Goal: Information Seeking & Learning: Compare options

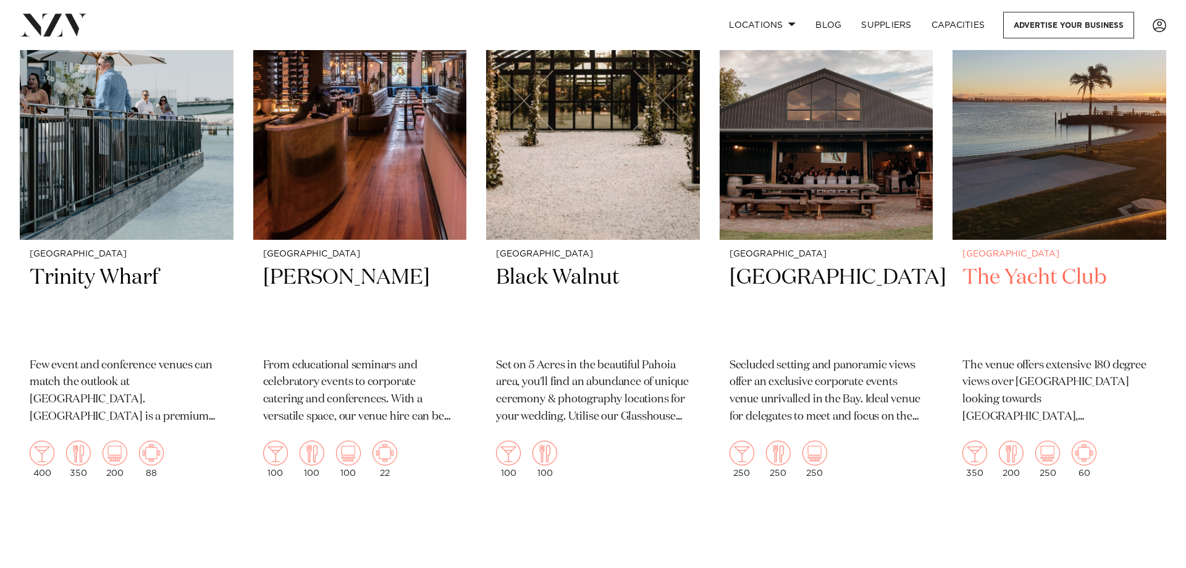
scroll to position [1067, 0]
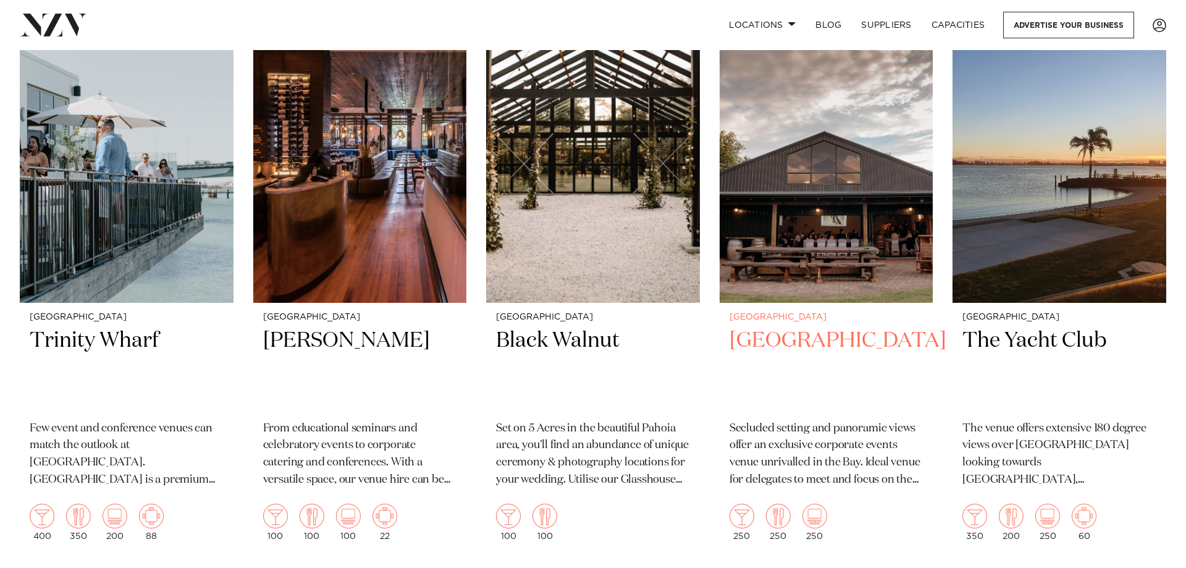
click at [812, 328] on h2 "Eagle Ridge" at bounding box center [827, 368] width 194 height 83
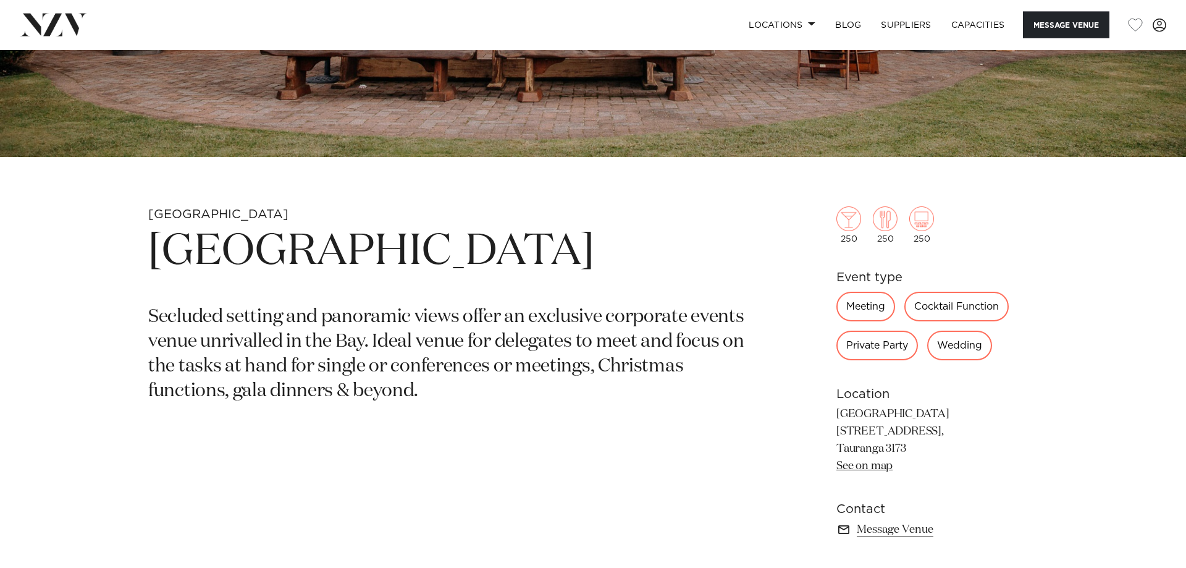
scroll to position [504, 0]
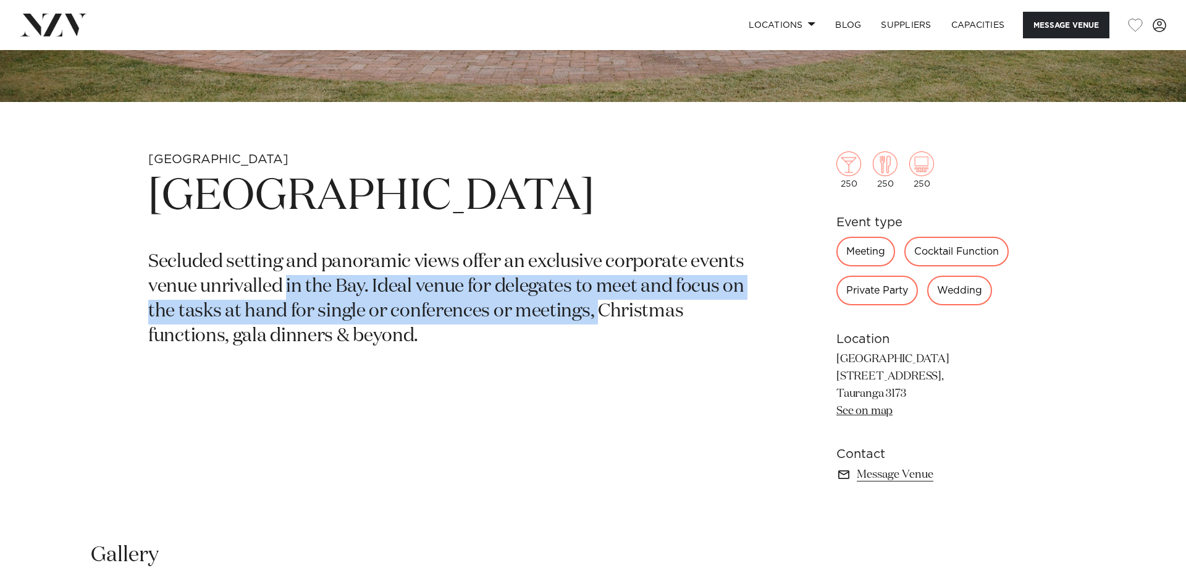
drag, startPoint x: 308, startPoint y: 284, endPoint x: 595, endPoint y: 324, distance: 289.6
click at [601, 321] on p "Secluded setting and panoramic views offer an exclusive corporate events venue …" at bounding box center [448, 299] width 601 height 99
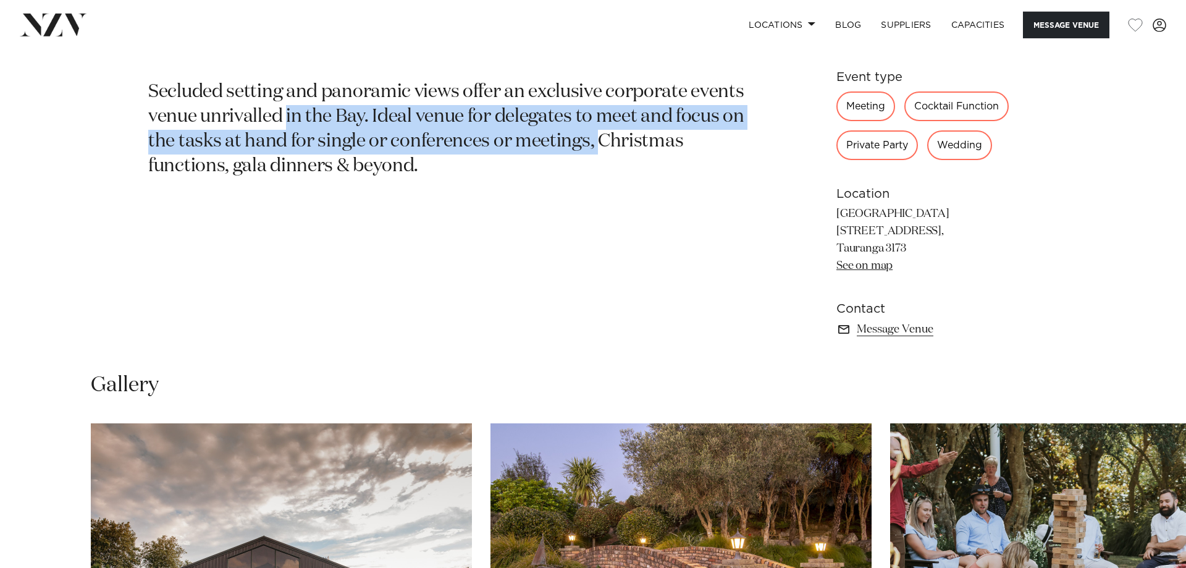
scroll to position [539, 0]
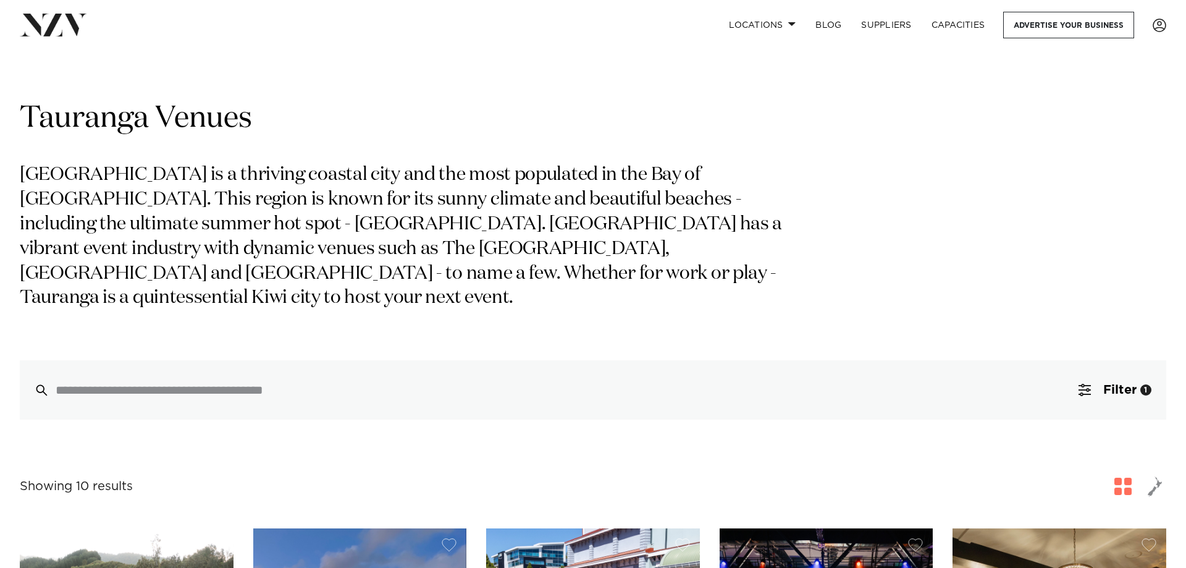
scroll to position [1067, 0]
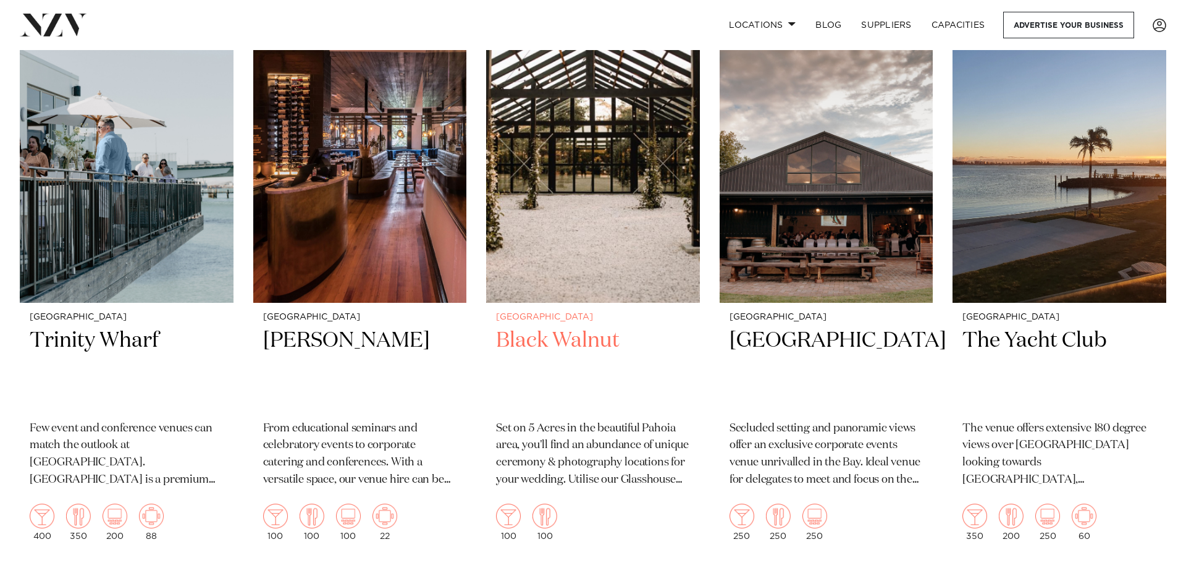
click at [581, 327] on h2 "Black Walnut" at bounding box center [593, 368] width 194 height 83
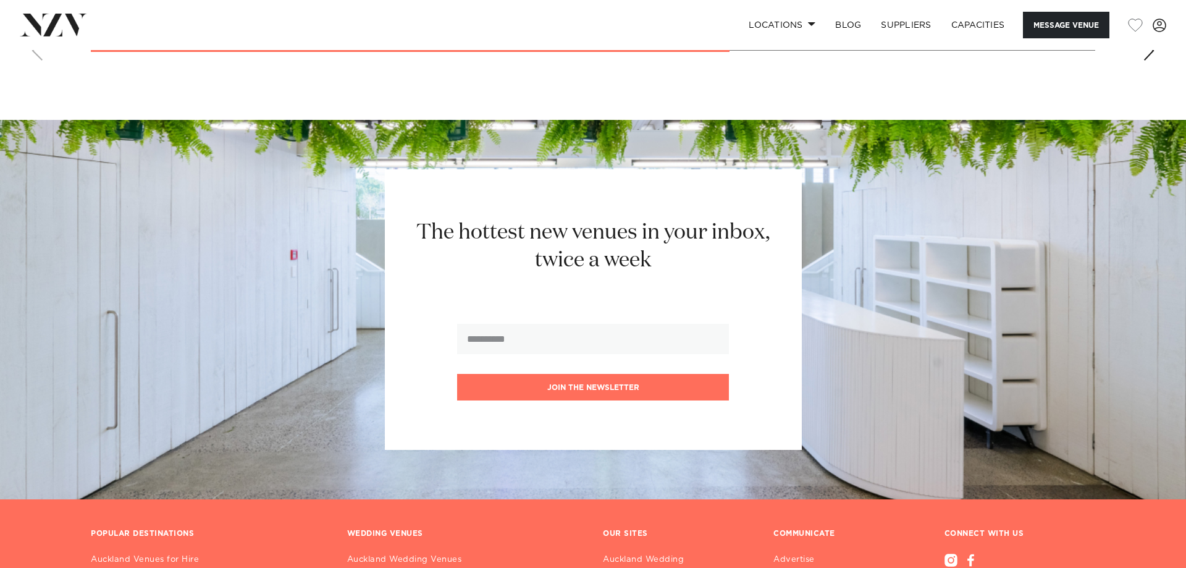
scroll to position [1008, 0]
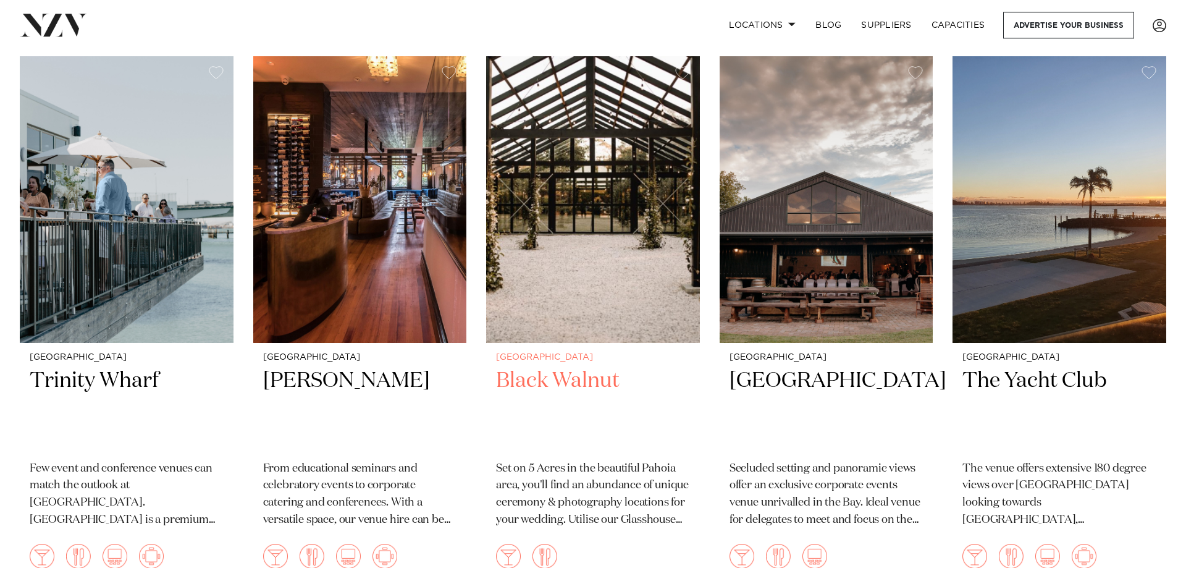
scroll to position [1004, 0]
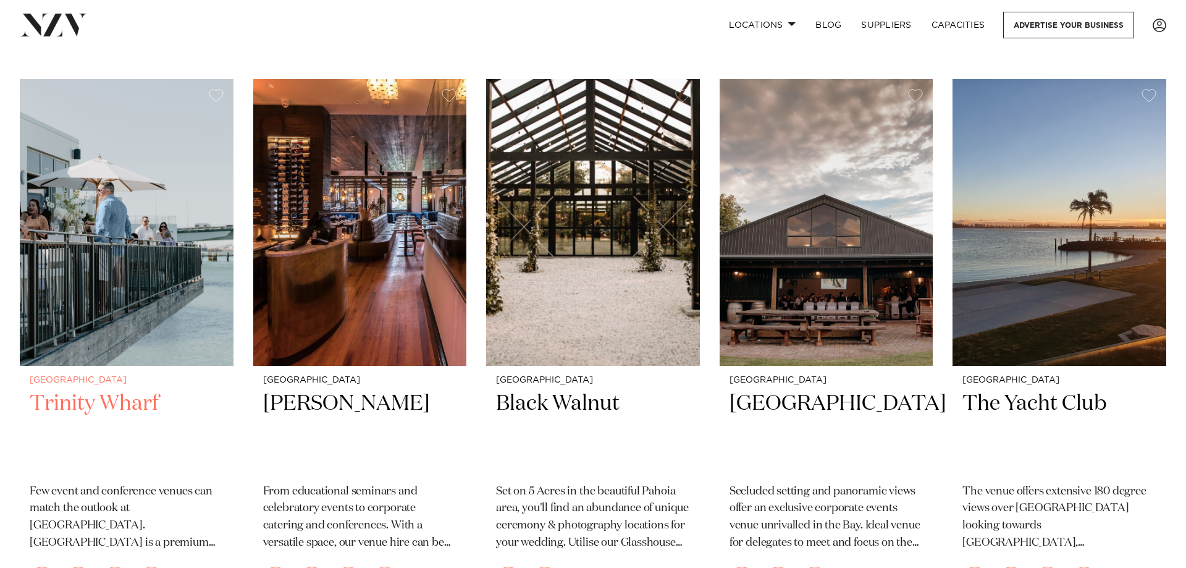
click at [114, 390] on h2 "Trinity Wharf" at bounding box center [127, 431] width 194 height 83
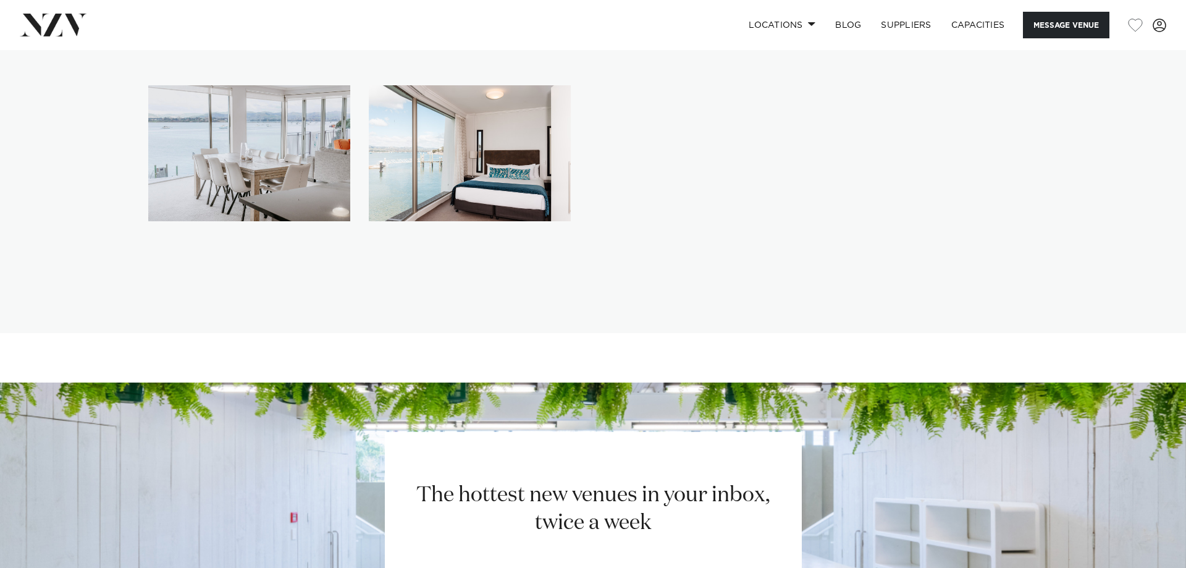
scroll to position [2017, 0]
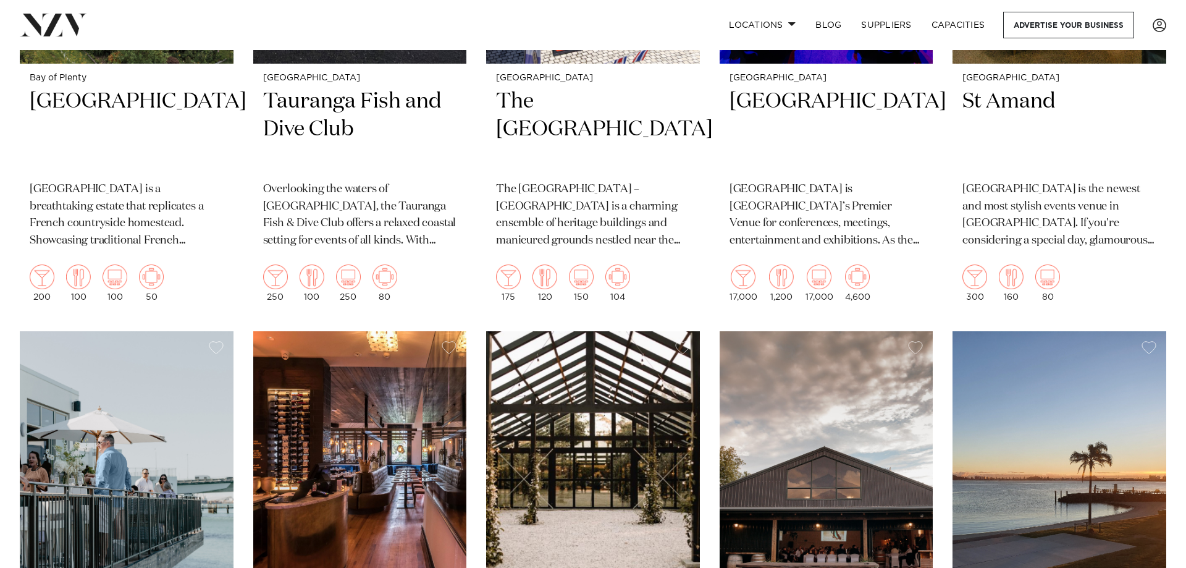
scroll to position [1004, 0]
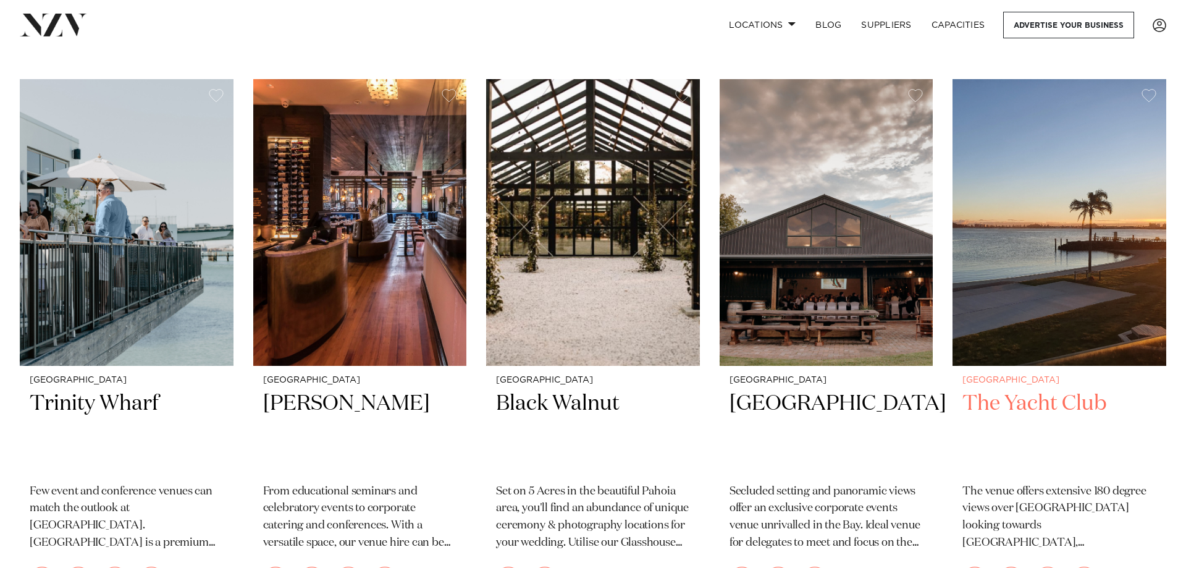
click at [1028, 296] on img at bounding box center [1060, 222] width 214 height 287
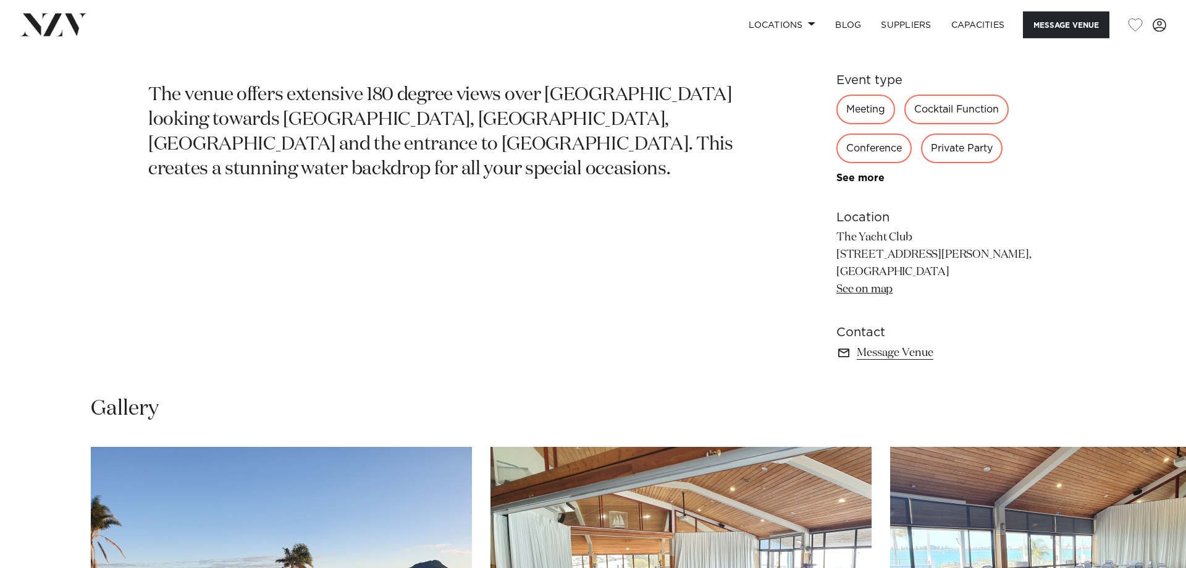
scroll to position [748, 0]
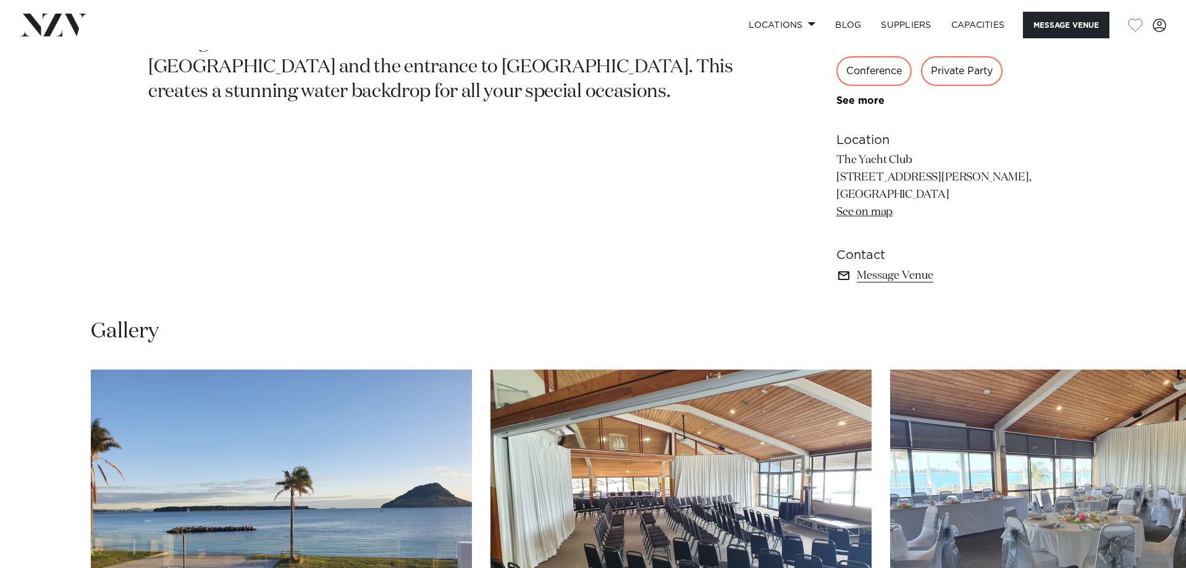
click at [888, 282] on link "Message Venue" at bounding box center [937, 275] width 201 height 17
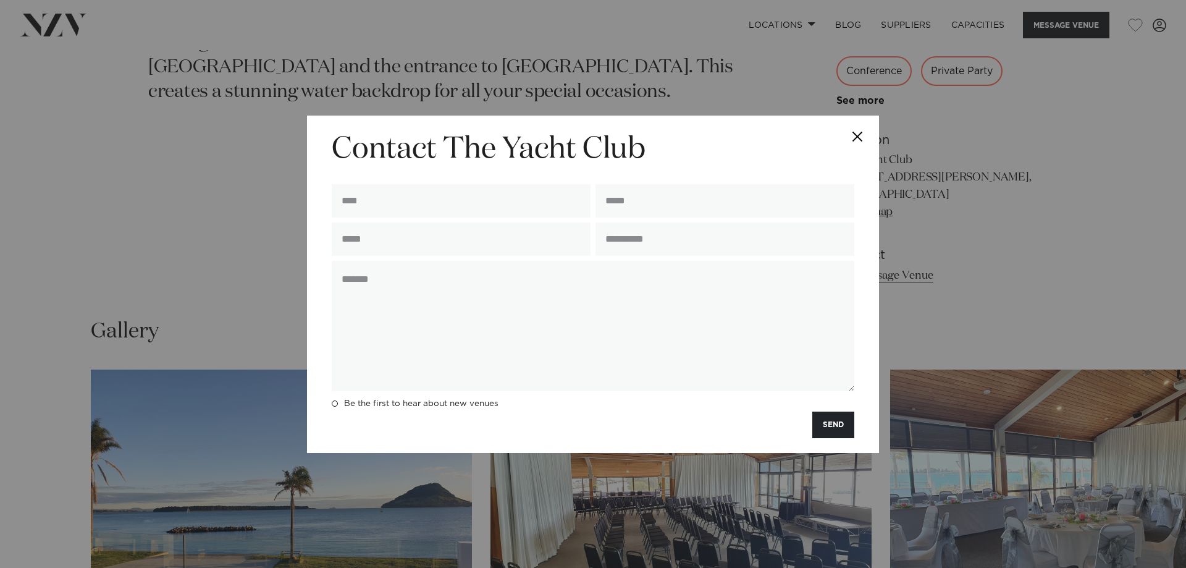
click at [863, 140] on button "Close" at bounding box center [857, 137] width 43 height 43
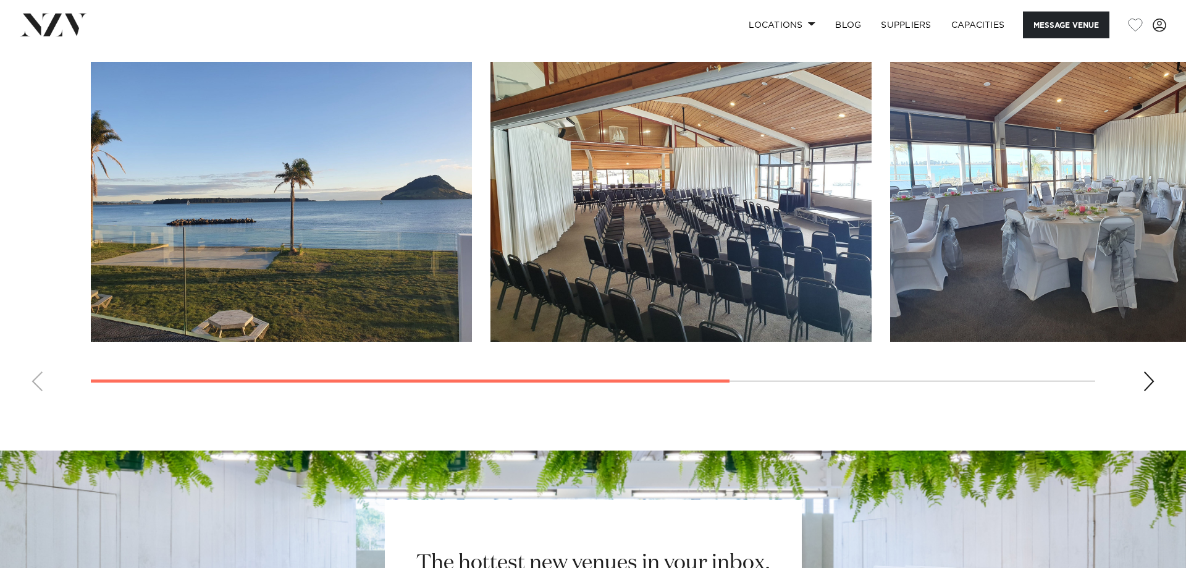
scroll to position [1063, 0]
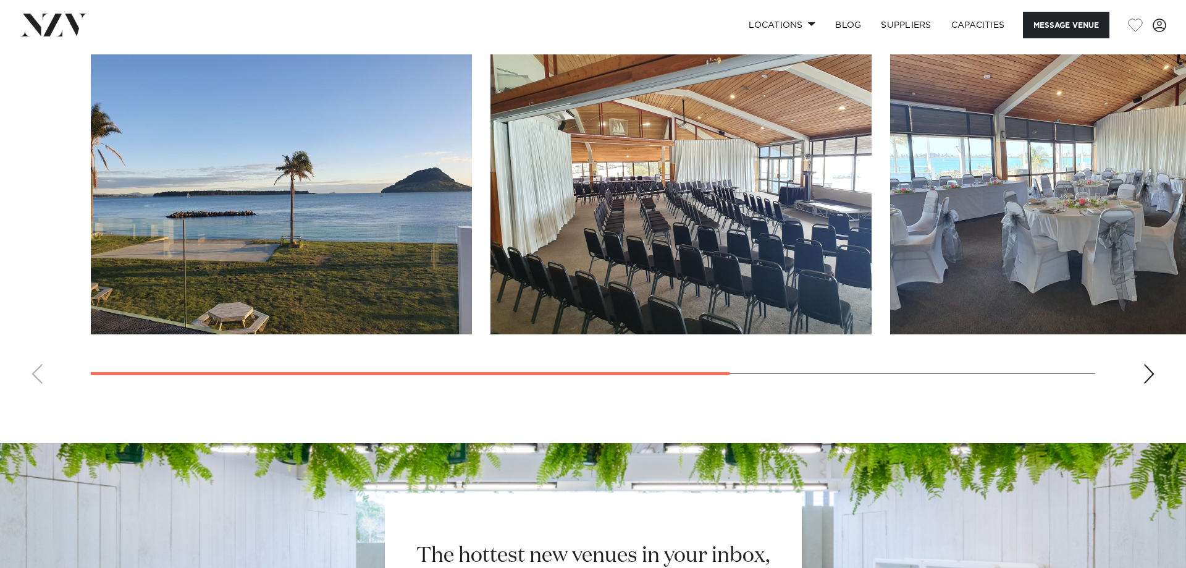
click at [1151, 370] on div "Next slide" at bounding box center [1149, 374] width 12 height 20
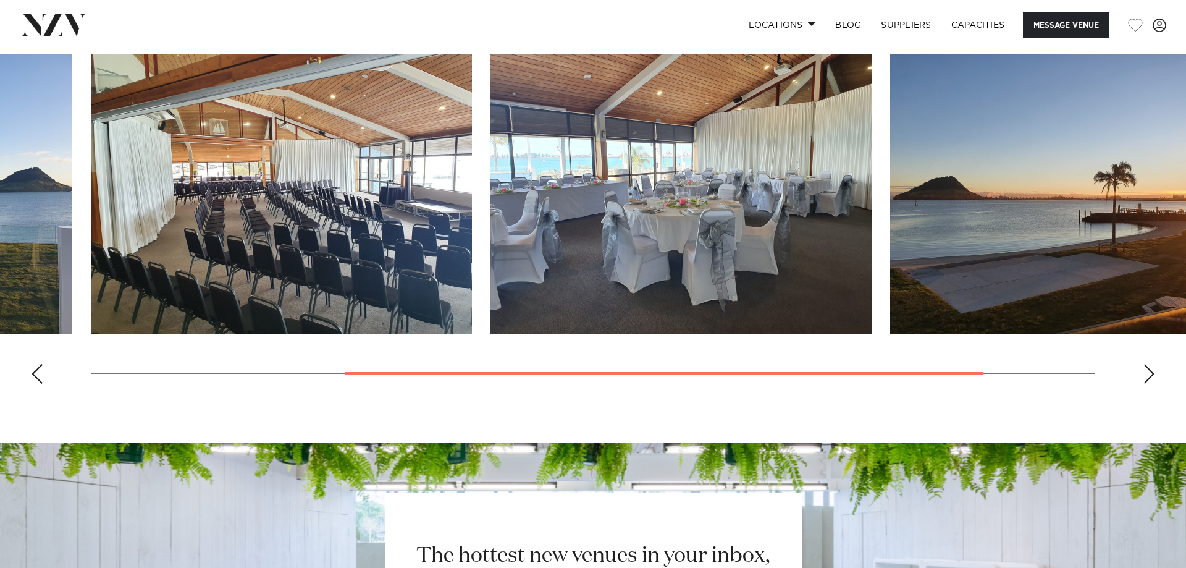
click at [1151, 370] on div "Next slide" at bounding box center [1149, 374] width 12 height 20
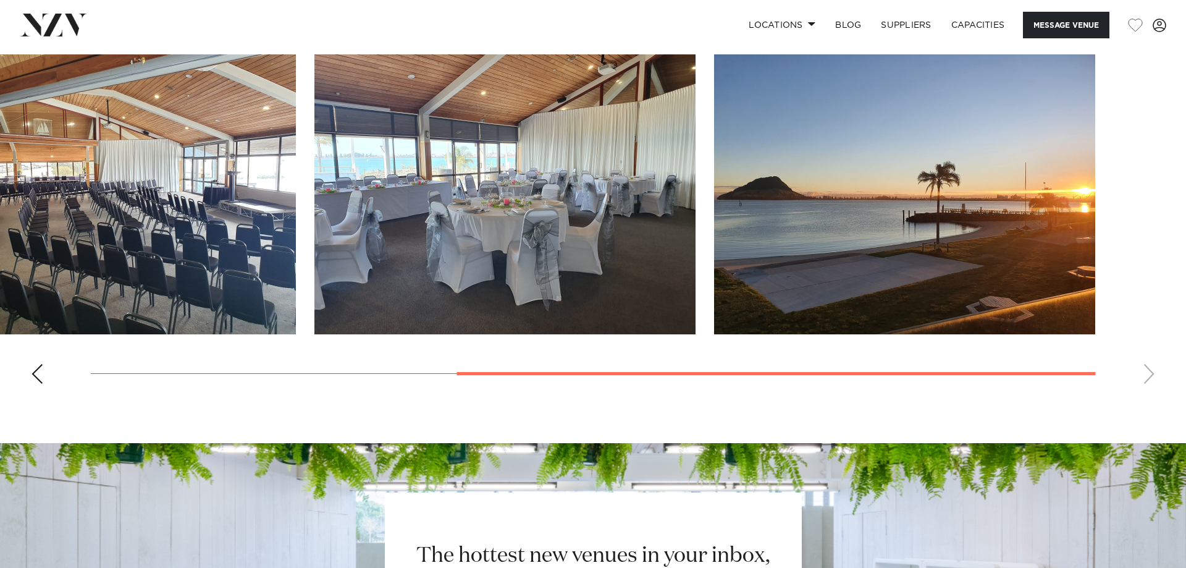
click at [1151, 370] on swiper-container at bounding box center [593, 223] width 1186 height 339
click at [1147, 376] on swiper-container at bounding box center [593, 223] width 1186 height 339
click at [41, 377] on div "Previous slide" at bounding box center [37, 374] width 12 height 20
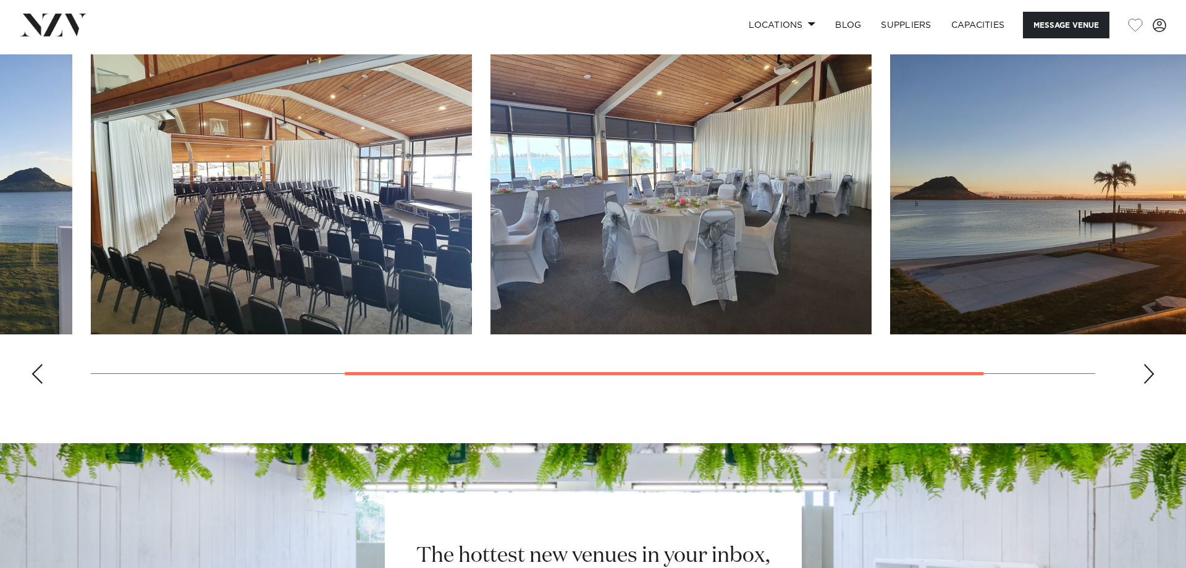
click at [41, 377] on div "Previous slide" at bounding box center [37, 374] width 12 height 20
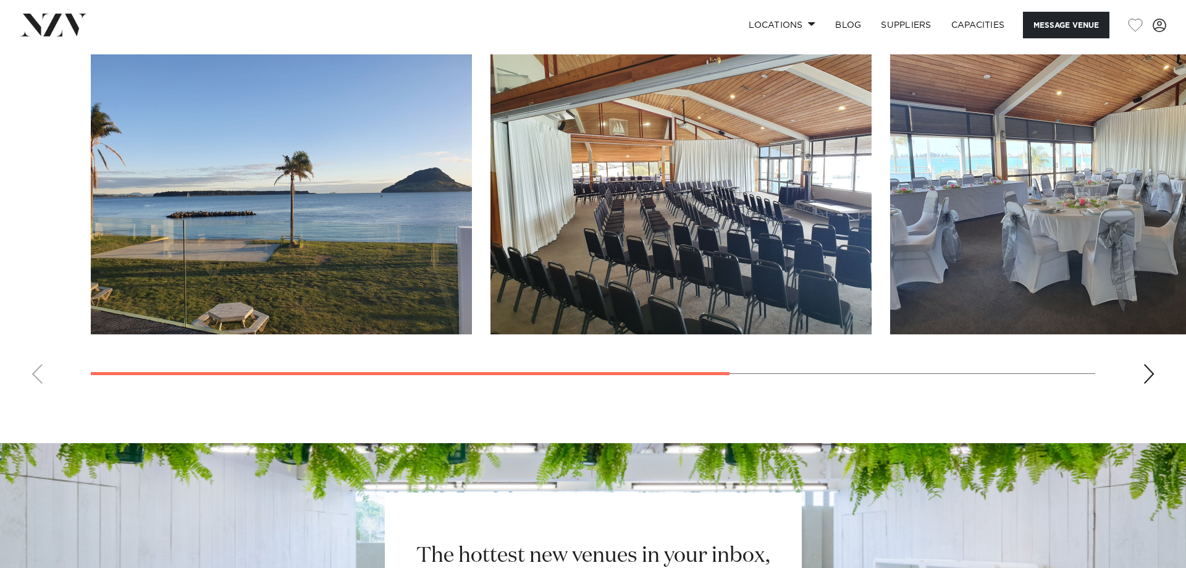
click at [41, 377] on swiper-container at bounding box center [593, 223] width 1186 height 339
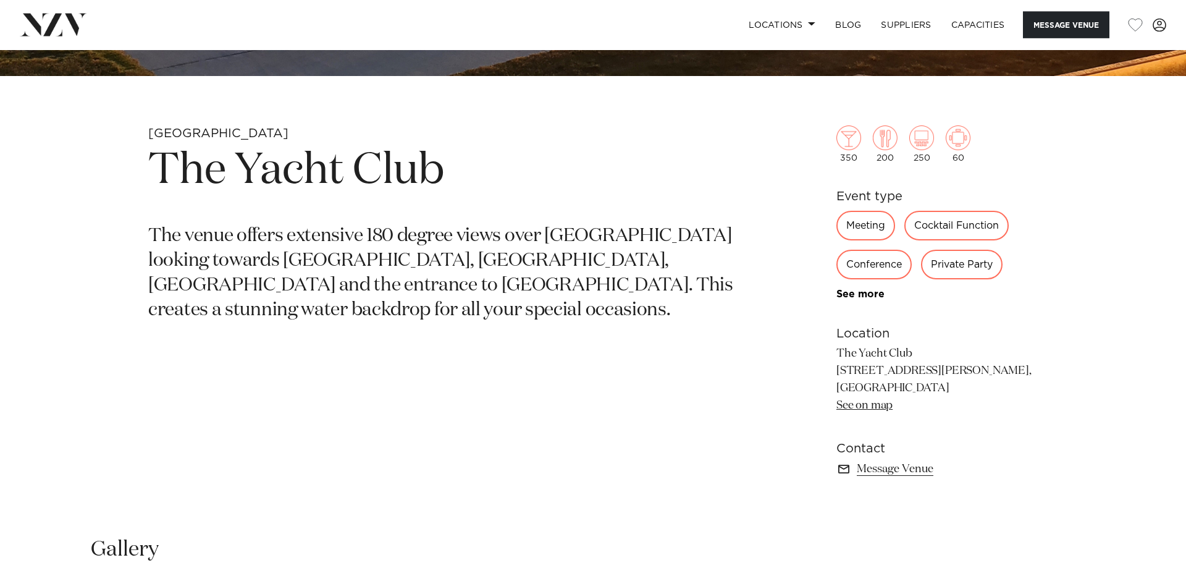
scroll to position [433, 0]
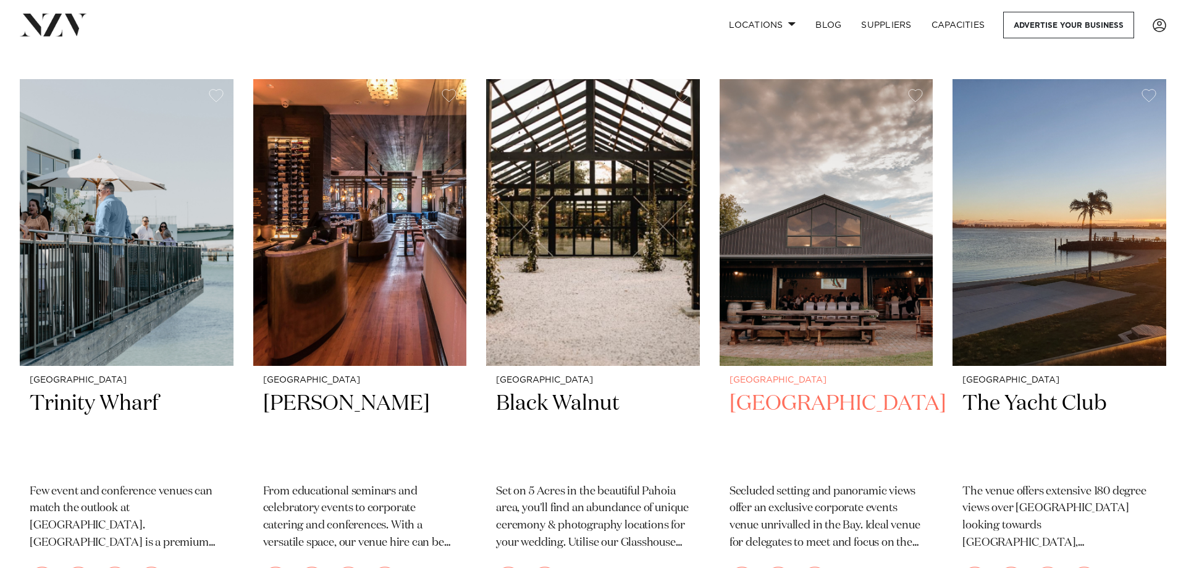
scroll to position [1004, 0]
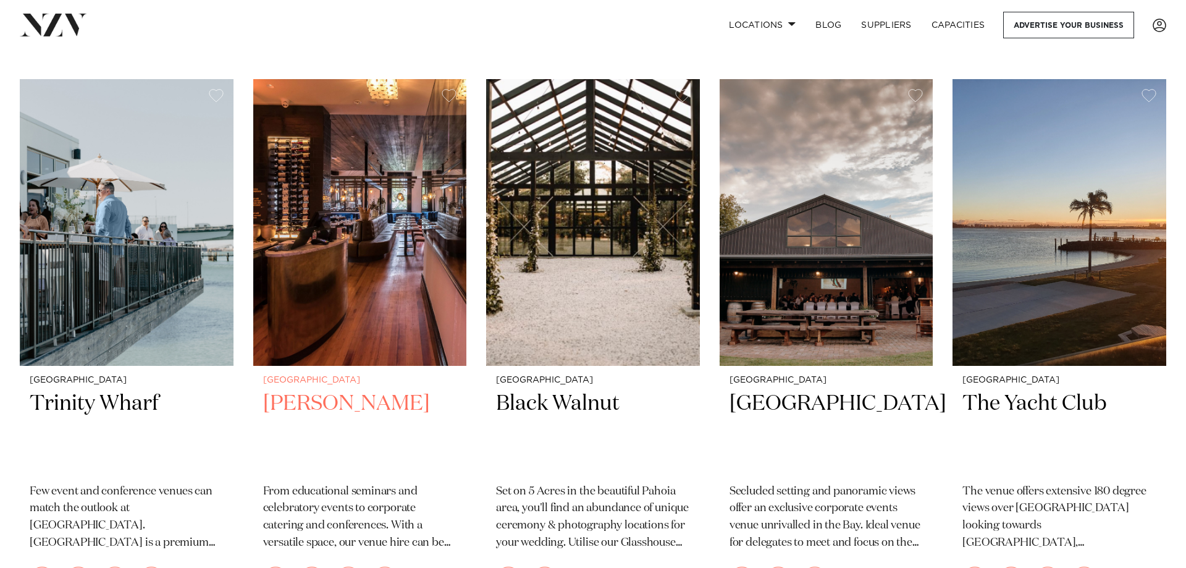
click at [337, 390] on h2 "[PERSON_NAME]" at bounding box center [360, 431] width 194 height 83
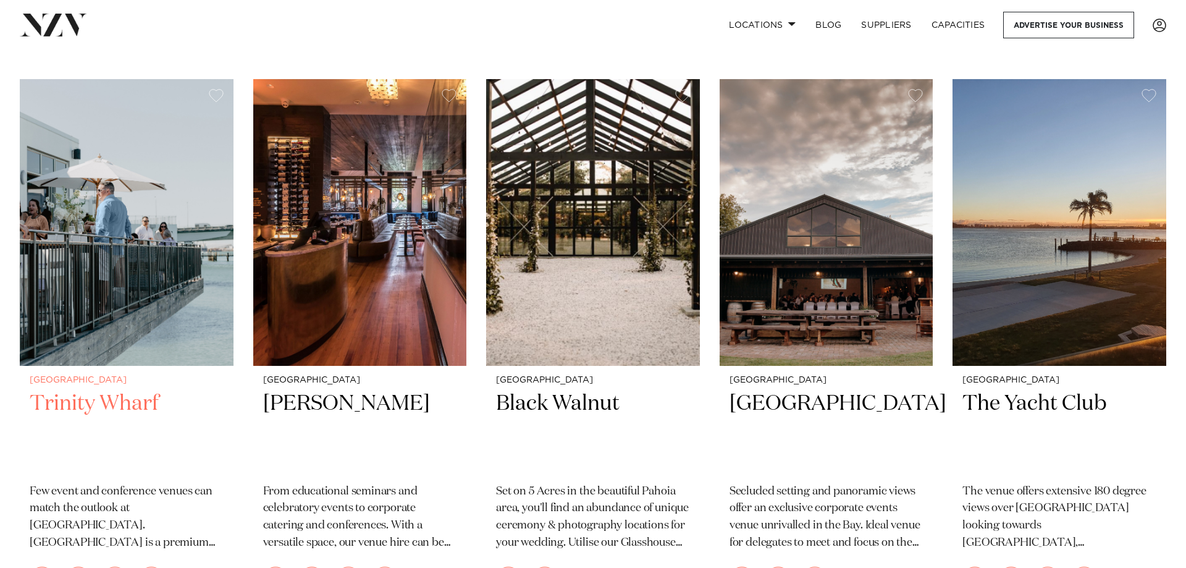
click at [103, 391] on h2 "Trinity Wharf" at bounding box center [127, 431] width 194 height 83
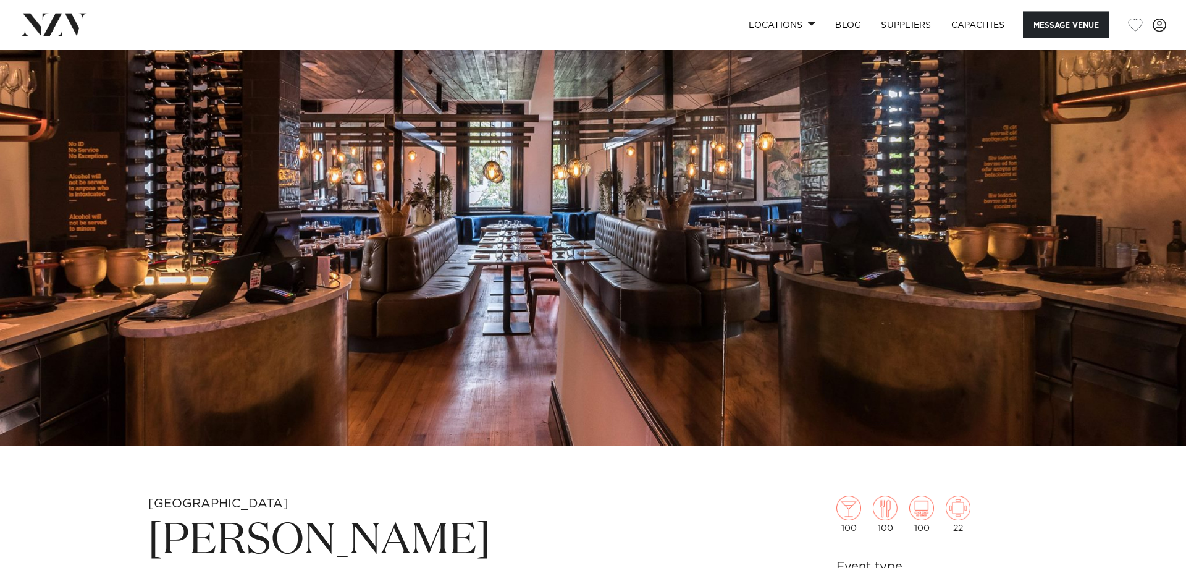
scroll to position [181, 0]
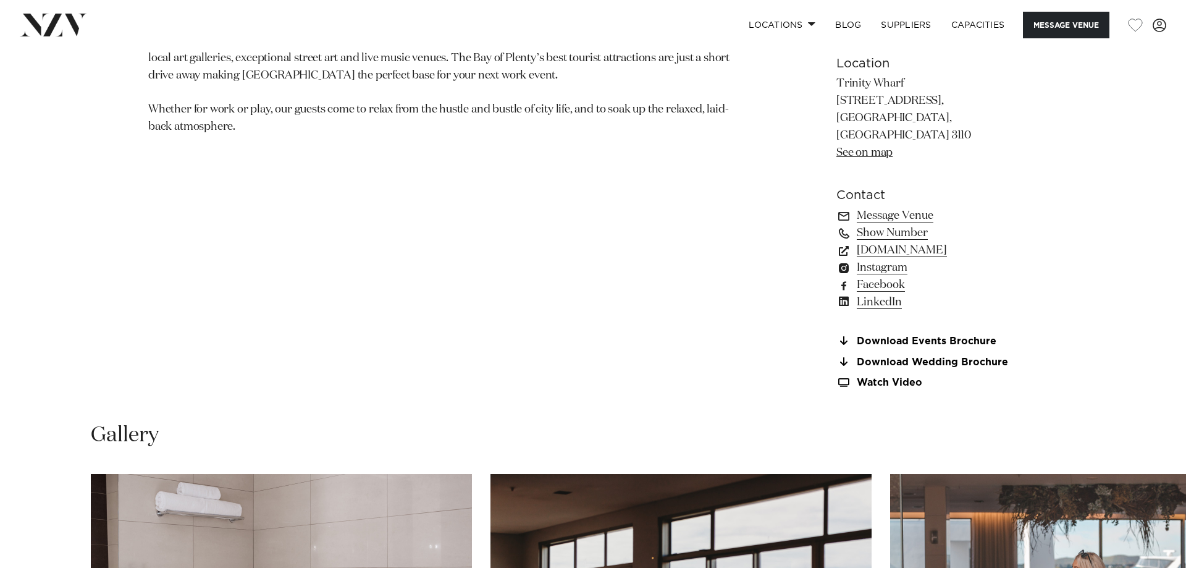
scroll to position [1008, 0]
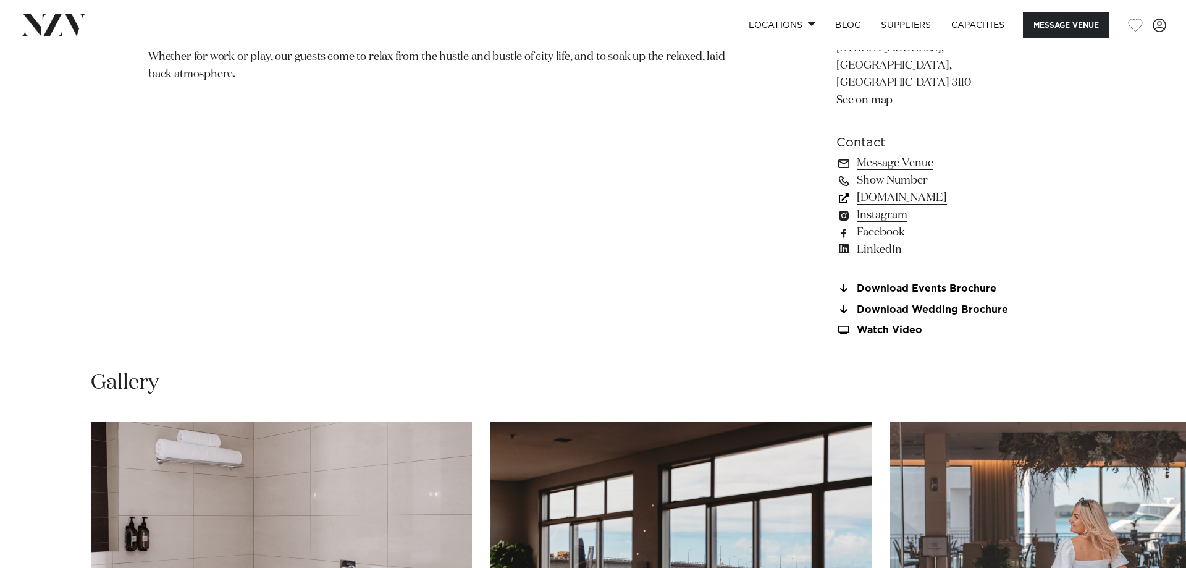
click at [925, 189] on link "[DOMAIN_NAME]" at bounding box center [937, 197] width 201 height 17
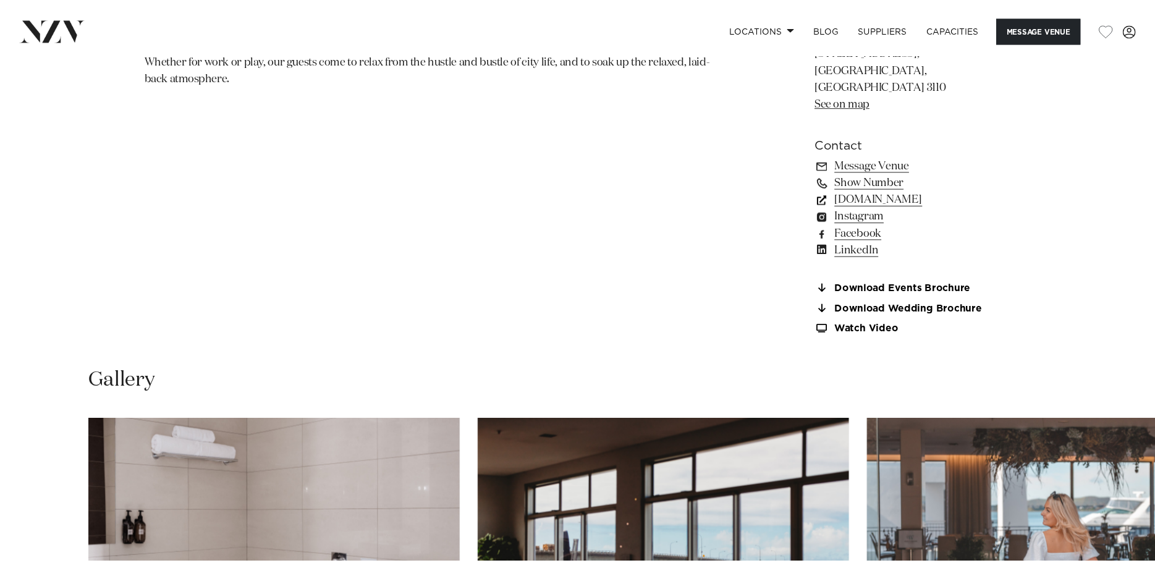
scroll to position [994, 0]
